Goal: Find specific page/section: Find specific page/section

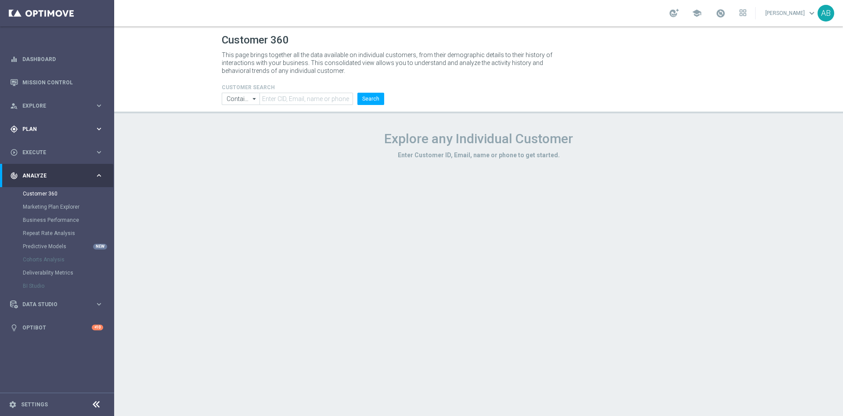
click at [61, 125] on div "gps_fixed Plan" at bounding box center [52, 129] width 85 height 8
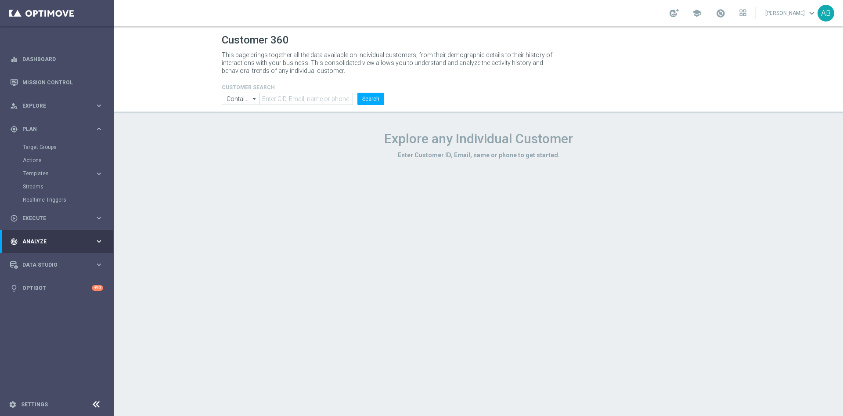
click at [51, 142] on div "Target Groups" at bounding box center [68, 147] width 90 height 13
click at [52, 145] on link "Target Groups" at bounding box center [57, 147] width 69 height 7
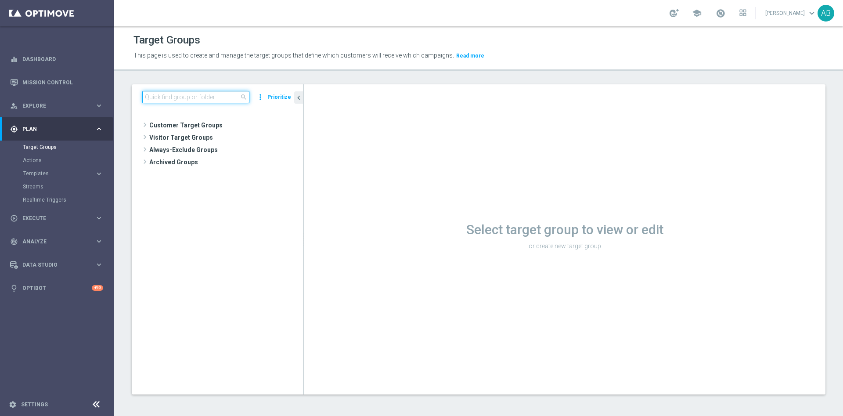
click at [220, 100] on input at bounding box center [195, 97] width 107 height 12
paste input "E_ALL_AUTO_PRODUCT_WO 1DEPO DAY7SMS_DAILY"
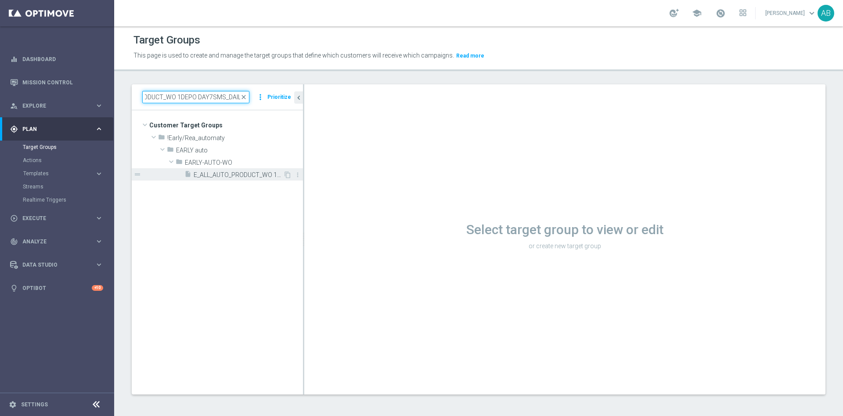
type input "E_ALL_AUTO_PRODUCT_WO 1DEPO DAY7SMS_DAILY"
click at [235, 177] on span "E_ALL_AUTO_PRODUCT_WO 1DEPO DAY7SMS_DAILY" at bounding box center [239, 174] width 90 height 7
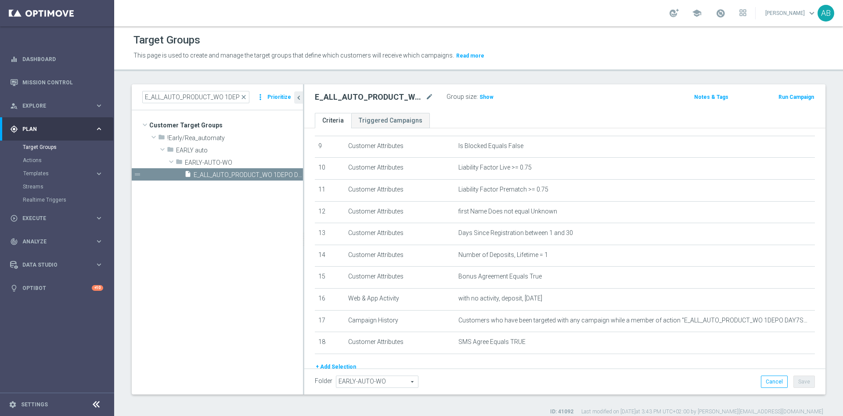
scroll to position [240, 0]
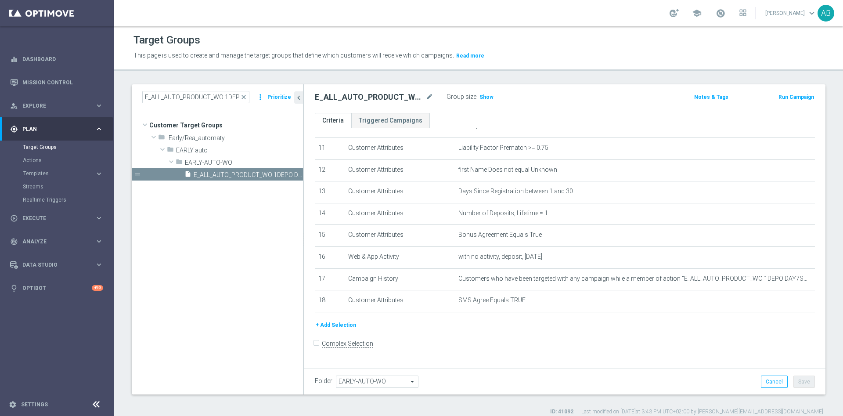
click at [821, 191] on div "E_ALL_AUTO_PRODUCT_WO 1DEPO DAY7SMS_DAILY close more_vert Prioritize Customer T…" at bounding box center [478, 249] width 729 height 331
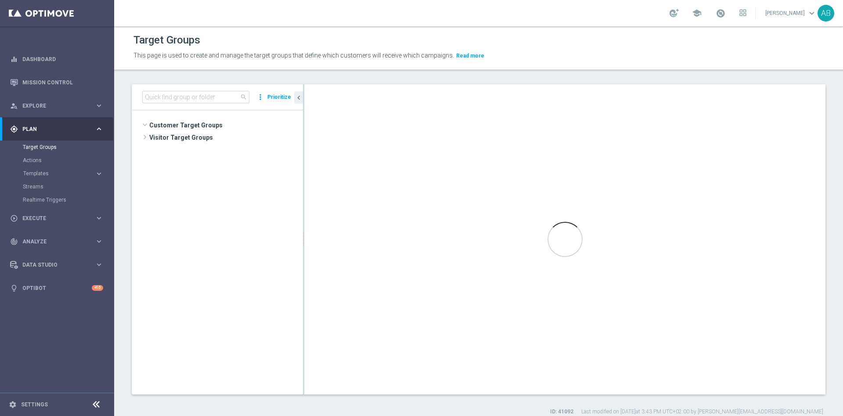
scroll to position [246, 0]
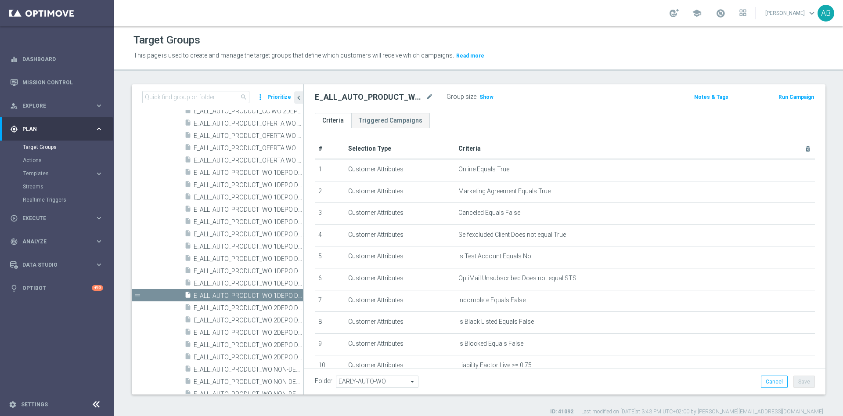
click at [829, 88] on div "search more_vert Prioritize Customer Target Groups library_add create_new_folder" at bounding box center [478, 249] width 729 height 331
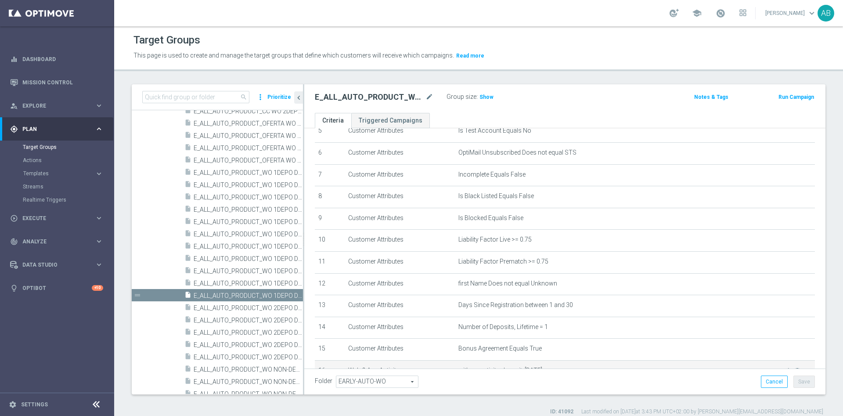
scroll to position [240, 0]
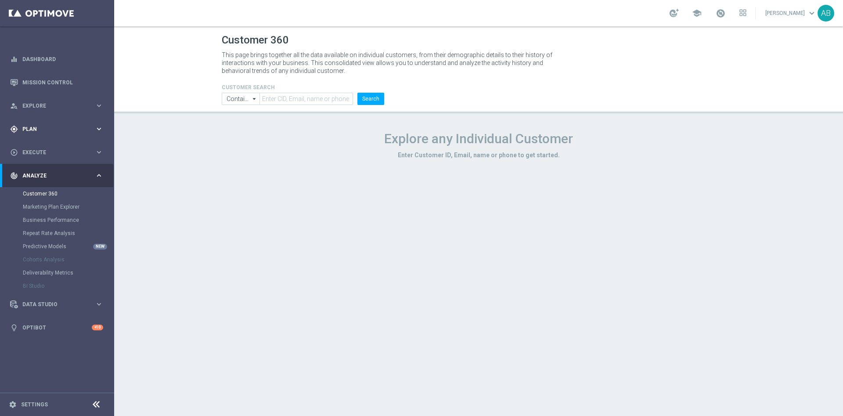
click at [41, 128] on span "Plan" at bounding box center [58, 129] width 72 height 5
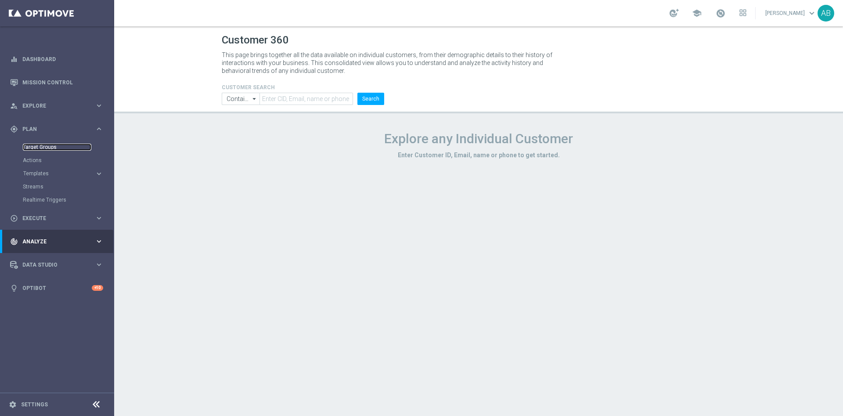
click at [40, 148] on link "Target Groups" at bounding box center [57, 147] width 69 height 7
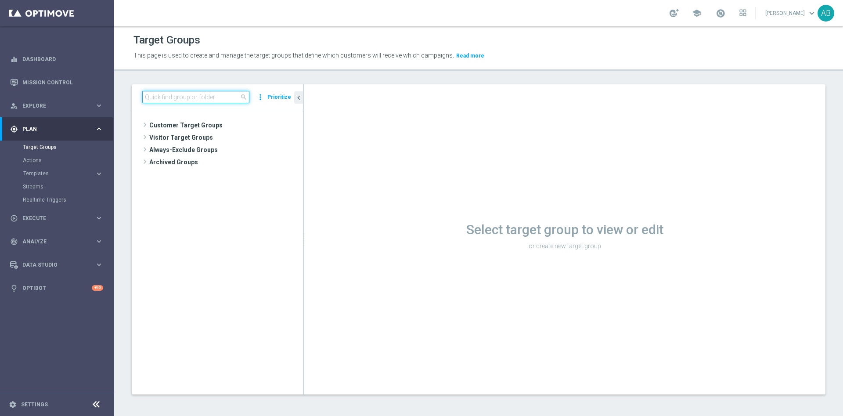
click at [221, 94] on input at bounding box center [195, 97] width 107 height 12
paste input "E_ALL_AUTO_PRODUCT_WO 1DEPO DAY1MAIL_DAILY"
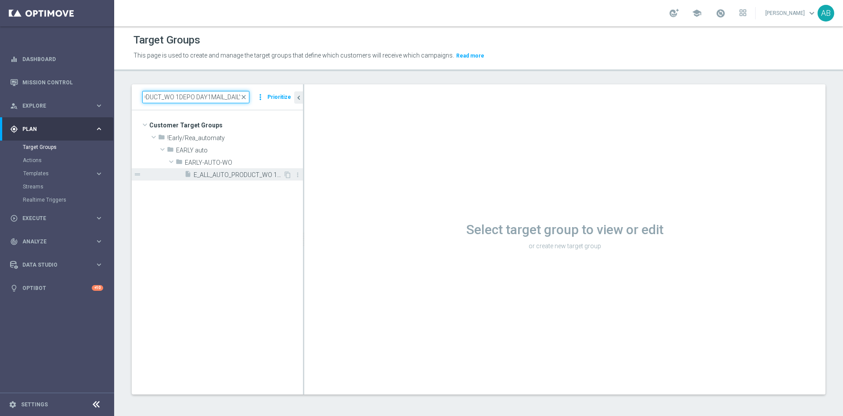
type input "E_ALL_AUTO_PRODUCT_WO 1DEPO DAY1MAIL_DAILY"
click at [217, 169] on div "insert_drive_file E_ALL_AUTO_PRODUCT_WO 1DEPO DAY1MAIL_DAILY" at bounding box center [233, 174] width 99 height 12
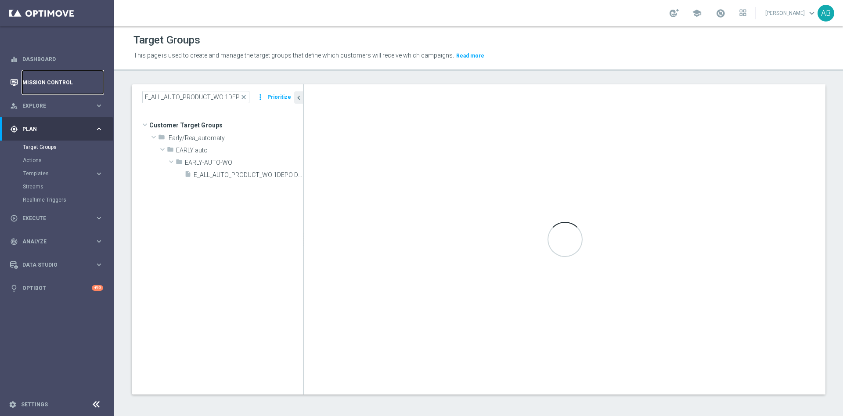
click at [44, 81] on link "Mission Control" at bounding box center [62, 82] width 81 height 23
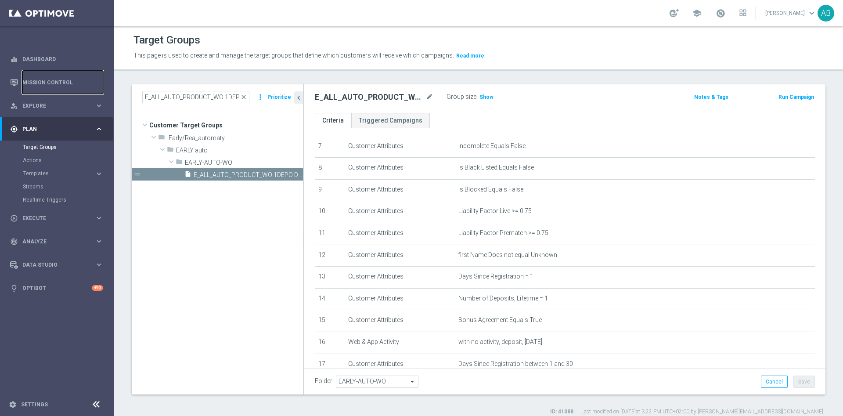
scroll to position [264, 0]
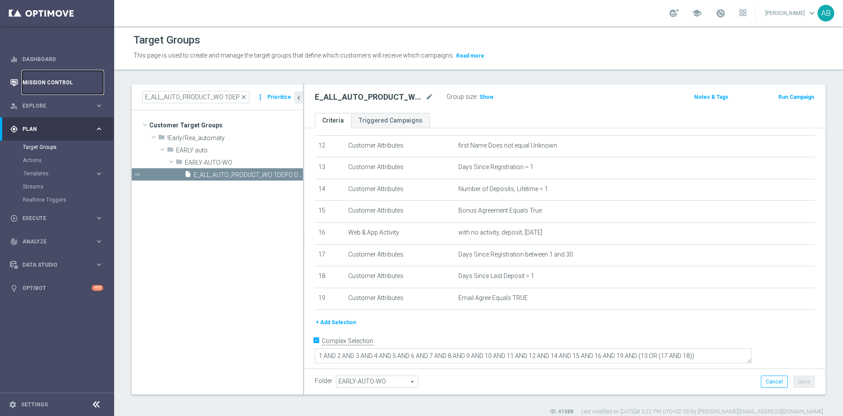
click at [48, 83] on link "Mission Control" at bounding box center [62, 82] width 81 height 23
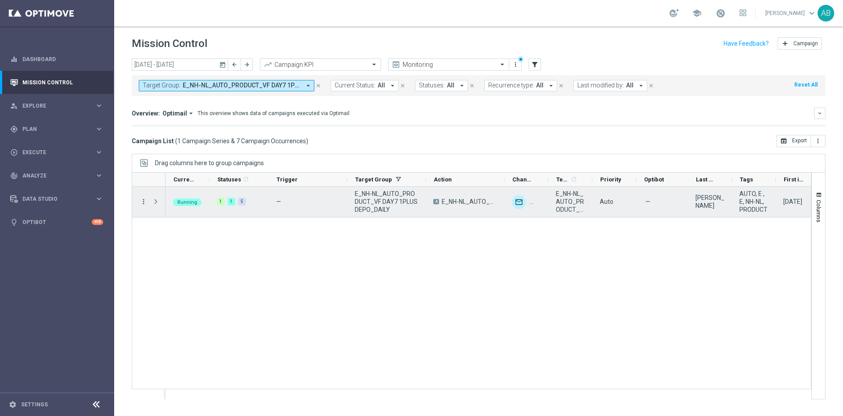
click at [142, 199] on icon "more_vert" at bounding box center [144, 202] width 8 height 8
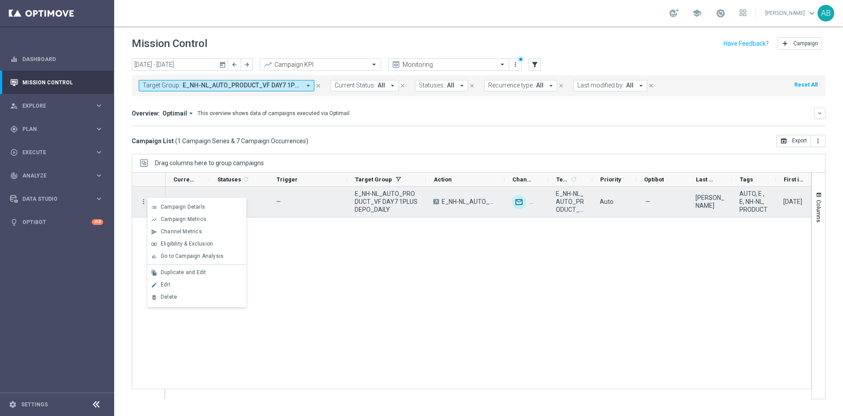
click at [139, 220] on div "more_vert Running 1 1 5 — E_NH-NL_AUTO_PRODUCT_VF DAY7 1PLUS DEPO_DAILY A E_NH-…" at bounding box center [472, 288] width 680 height 203
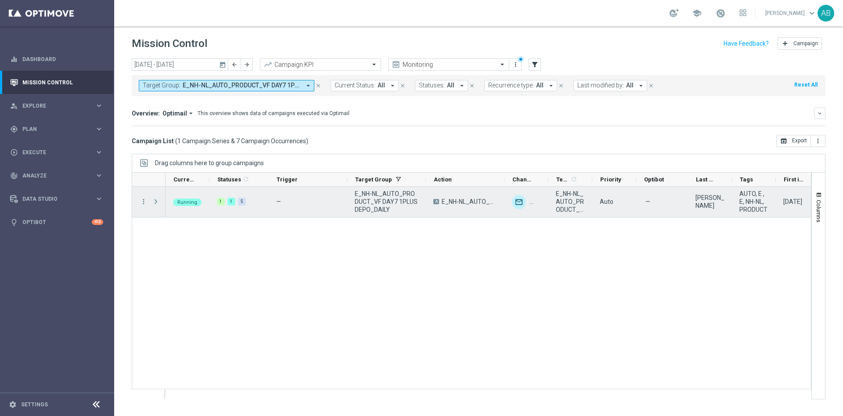
click at [156, 200] on span "Press SPACE to select this row." at bounding box center [156, 201] width 8 height 7
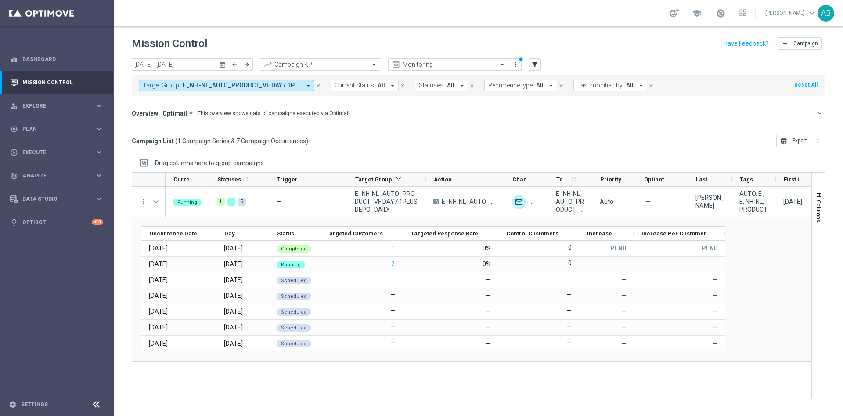
click at [216, 82] on span "E_NH-NL_AUTO_PRODUCT_VF DAY7 1PLUS DEPO_DAILY" at bounding box center [242, 85] width 118 height 7
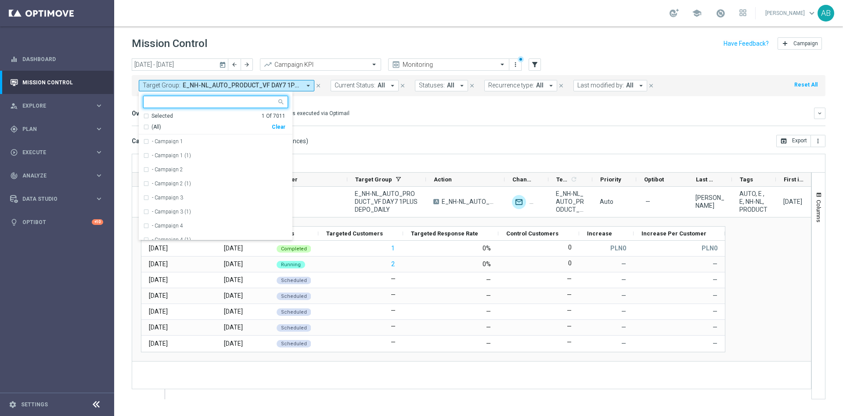
click at [0, 0] on div "Clear" at bounding box center [0, 0] width 0 height 0
click at [250, 105] on input "text" at bounding box center [212, 101] width 129 height 7
paste input "E_ALL_AUTO_PRODUCT_WO 1DEPO DAY1MAIL_DAILY"
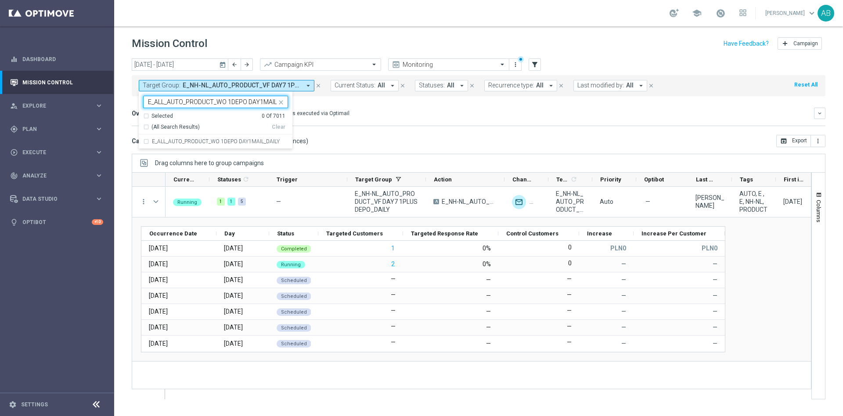
scroll to position [0, 18]
click at [239, 145] on div "E_ALL_AUTO_PRODUCT_WO 1DEPO DAY1MAIL_DAILY" at bounding box center [215, 141] width 145 height 14
type input "E_ALL_AUTO_PRODUCT_WO 1DEPO DAY1MAIL_DAILY"
click at [409, 108] on div "Overview: Optimail arrow_drop_down This overview shows data of campaigns execut…" at bounding box center [479, 113] width 694 height 11
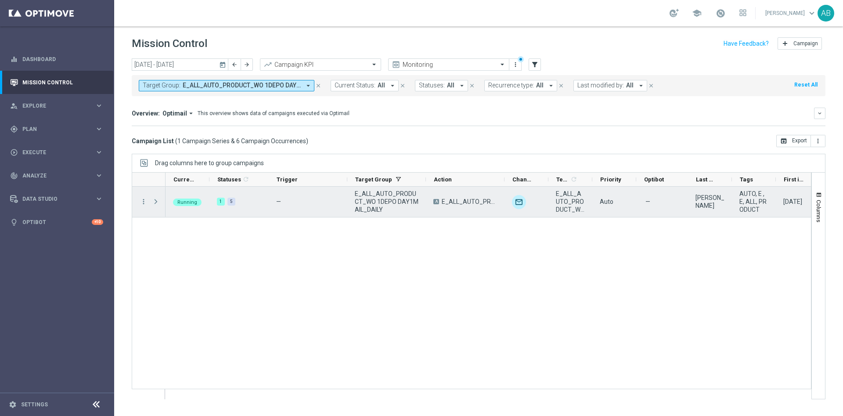
click at [153, 200] on span at bounding box center [156, 201] width 8 height 7
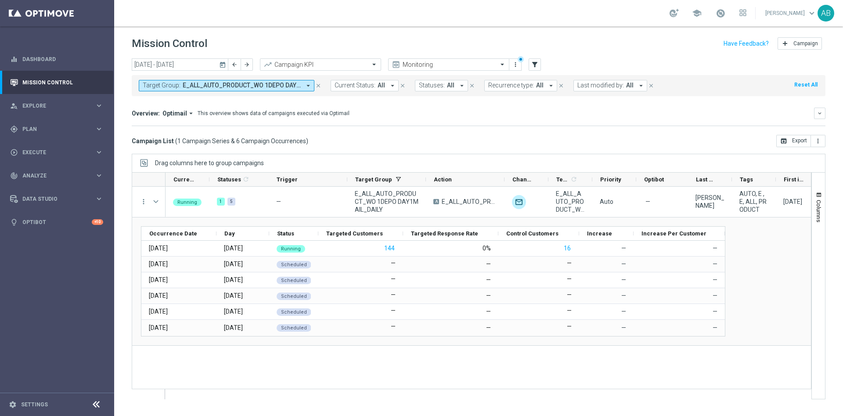
click at [203, 86] on span "E_ALL_AUTO_PRODUCT_WO 1DEPO DAY1MAIL_DAILY" at bounding box center [242, 85] width 118 height 7
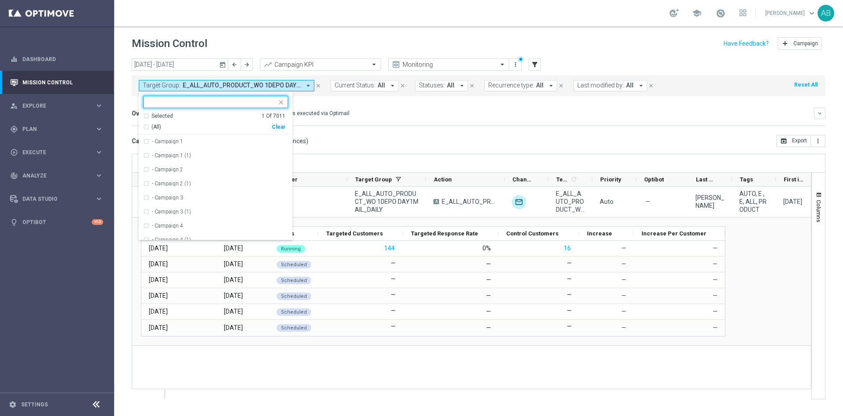
click at [0, 0] on div "Clear" at bounding box center [0, 0] width 0 height 0
click at [252, 103] on input "text" at bounding box center [212, 101] width 129 height 7
paste input "E_ALL_AUTO_PRODUCT_WO 1DEPO DAY2MAIL_DAILY"
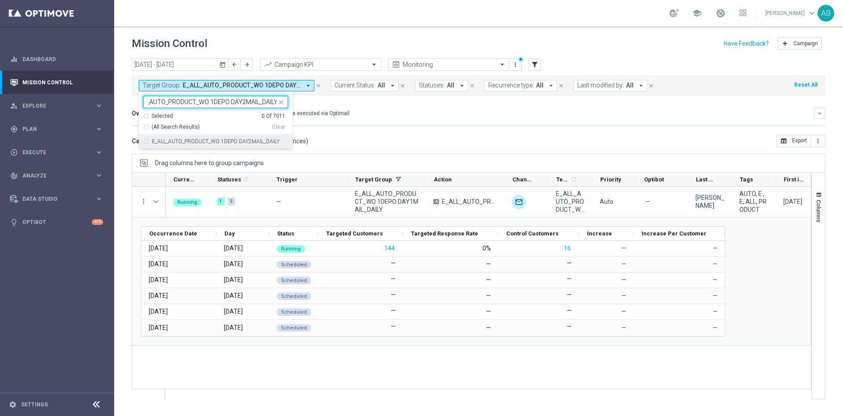
click at [256, 141] on label "E_ALL_AUTO_PRODUCT_WO 1DEPO DAY2MAIL_DAILY" at bounding box center [216, 141] width 128 height 5
type input "E_ALL_AUTO_PRODUCT_WO 1DEPO DAY2MAIL_DAILY"
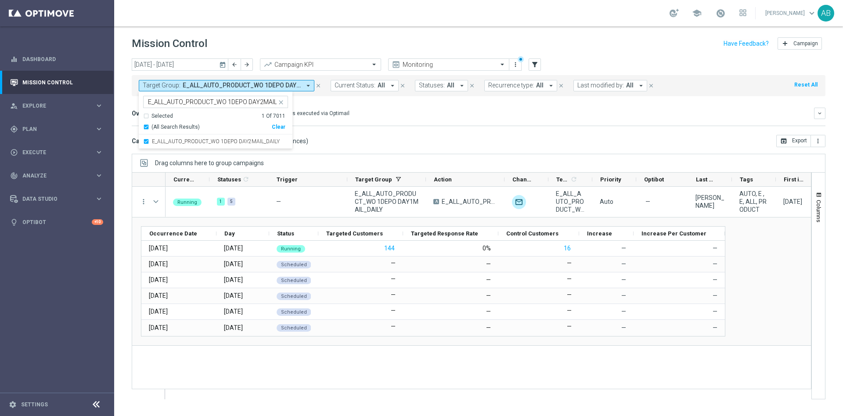
click at [395, 115] on div "Overview: Optimail arrow_drop_down This overview shows data of campaigns execut…" at bounding box center [473, 113] width 683 height 8
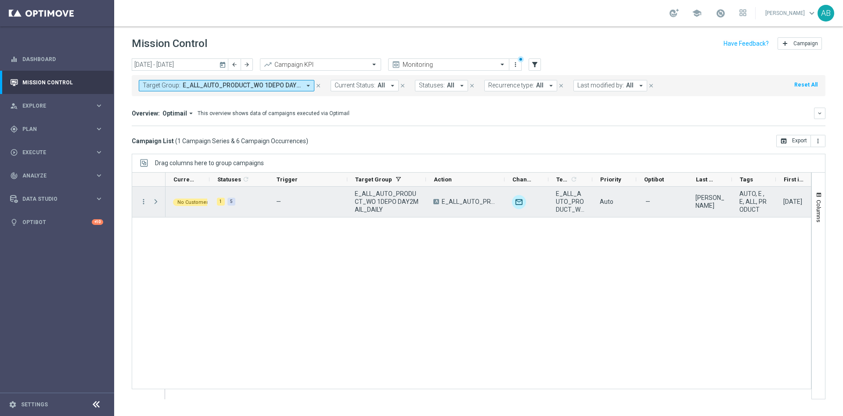
click at [153, 205] on span at bounding box center [156, 201] width 8 height 7
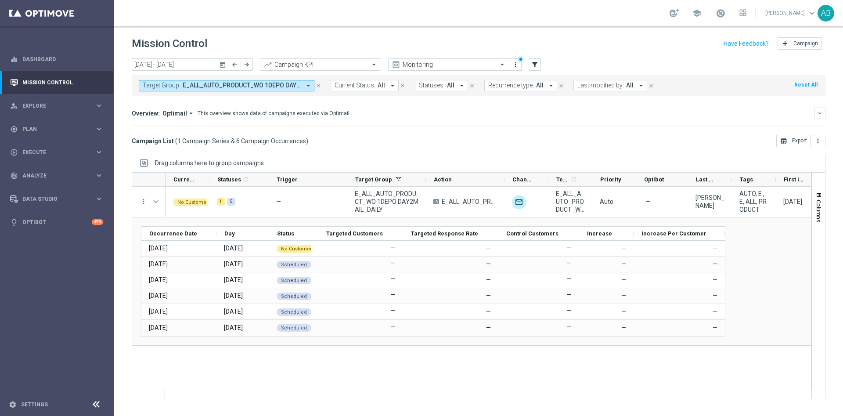
click at [576, 23] on div "school Andzelika Binek keyboard_arrow_down AB" at bounding box center [478, 13] width 729 height 26
